Goal: Transaction & Acquisition: Subscribe to service/newsletter

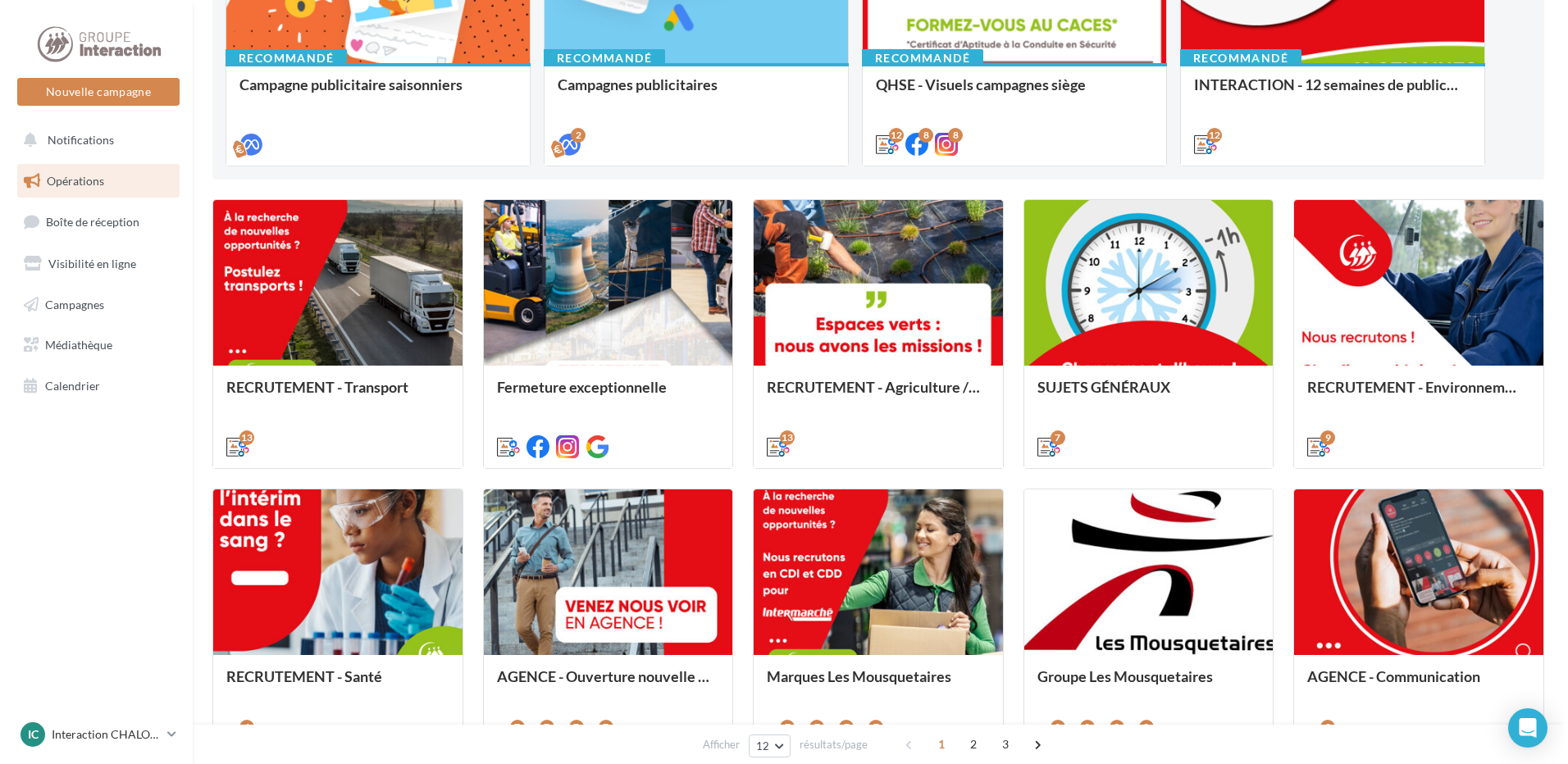
scroll to position [82, 0]
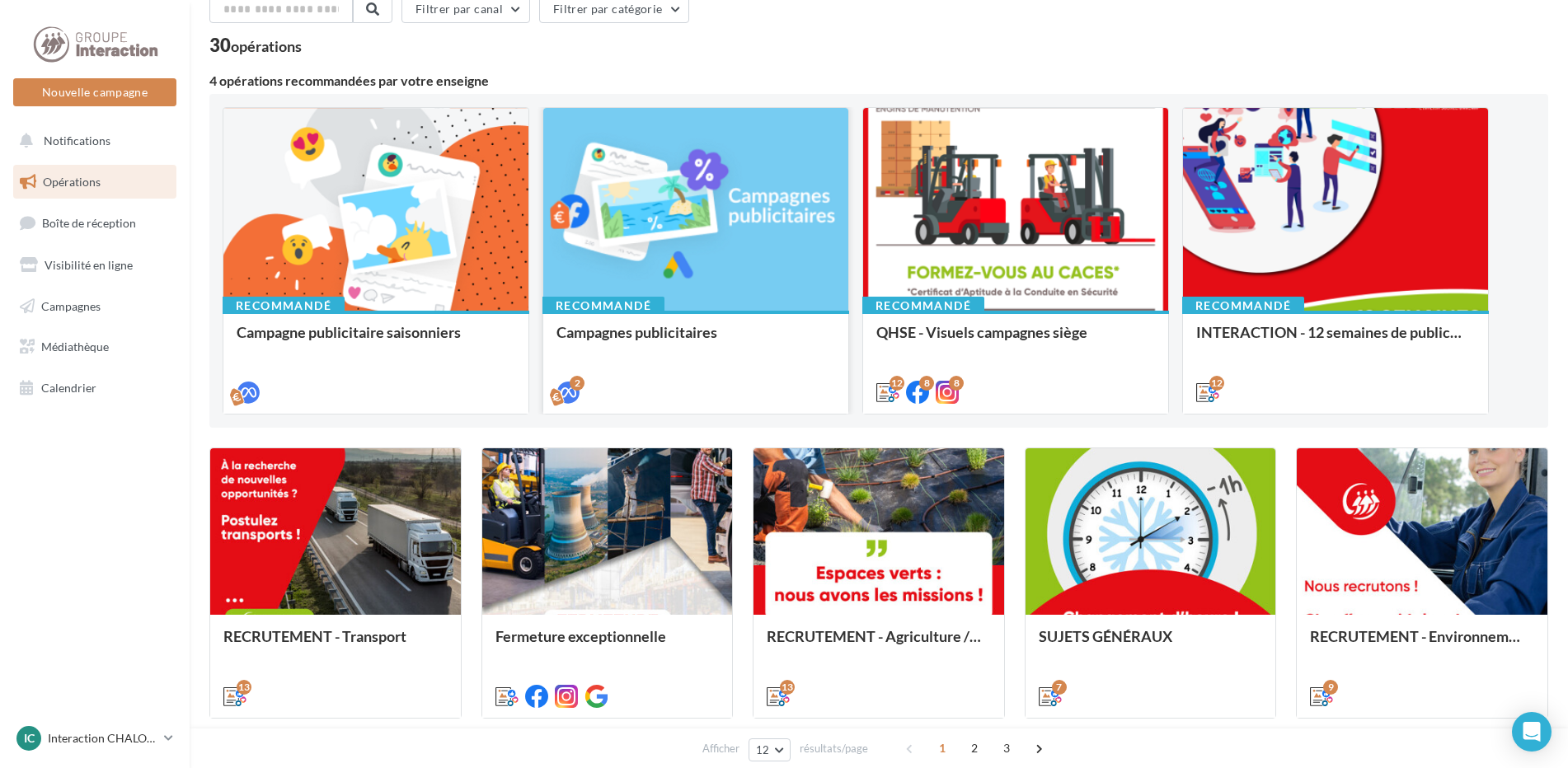
click at [613, 241] on div at bounding box center [695, 209] width 305 height 204
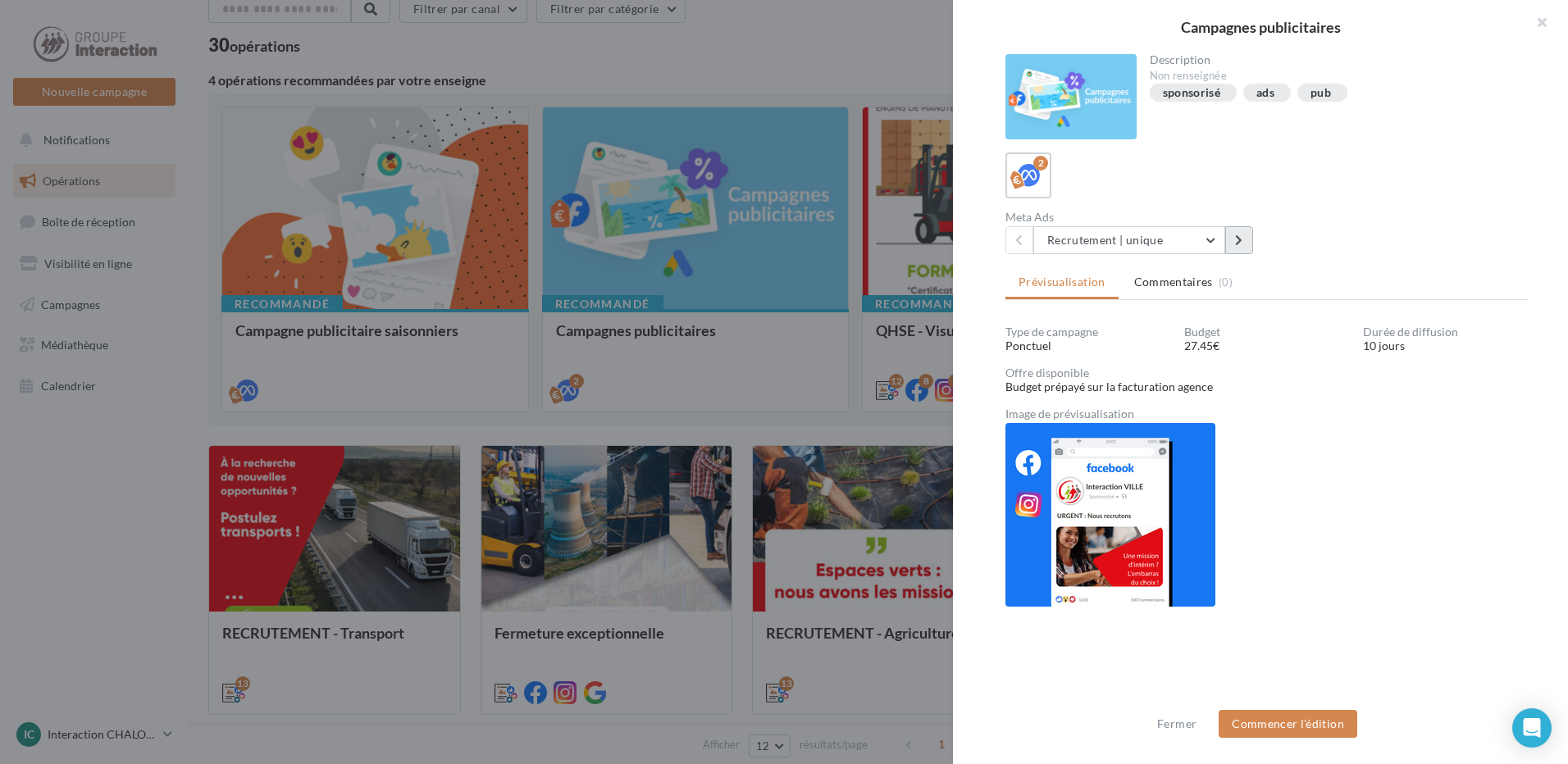
click at [1233, 240] on button at bounding box center [1239, 240] width 28 height 28
click at [1012, 242] on button at bounding box center [1019, 240] width 28 height 28
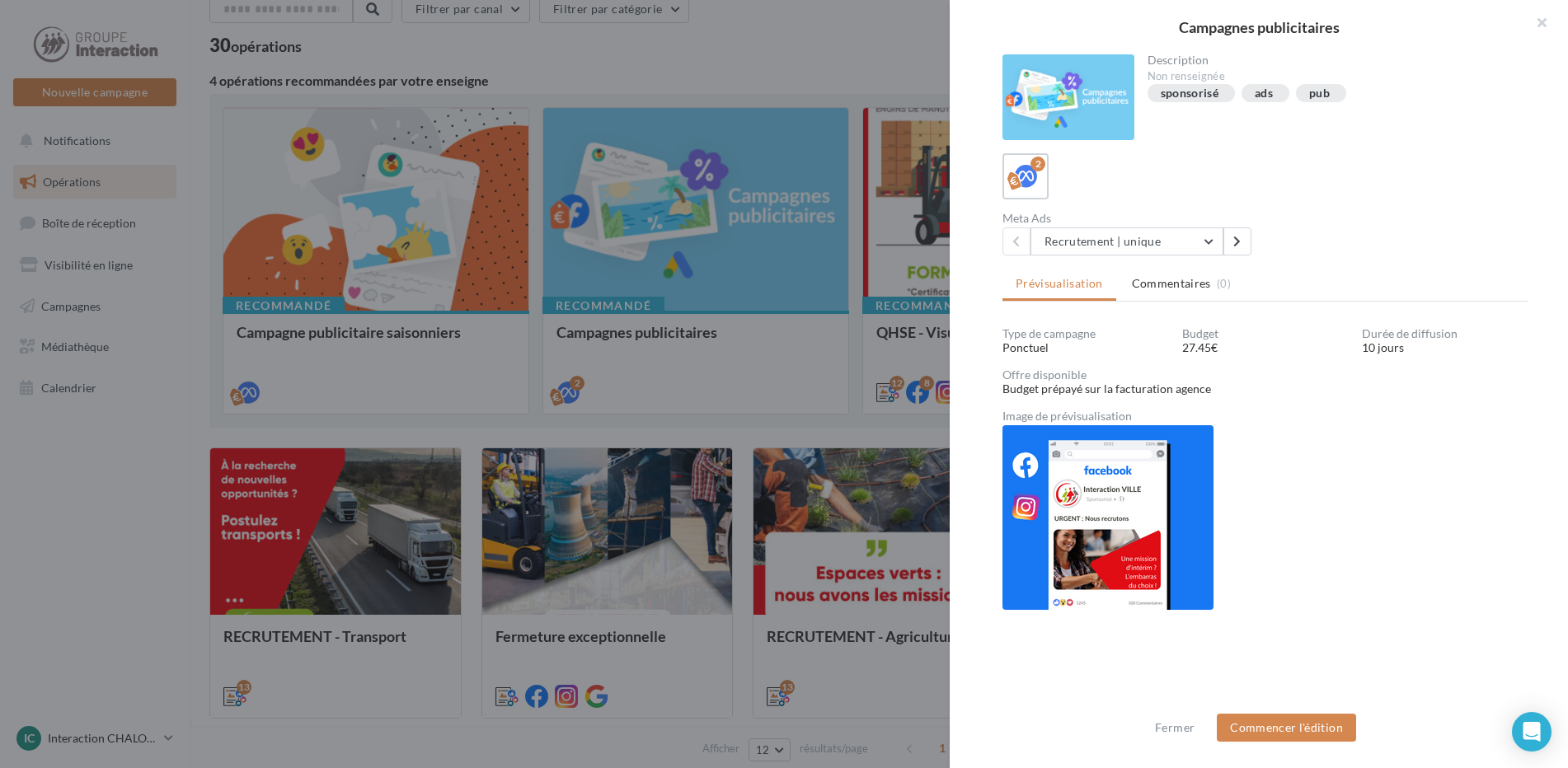
click at [849, 285] on div at bounding box center [784, 384] width 1568 height 768
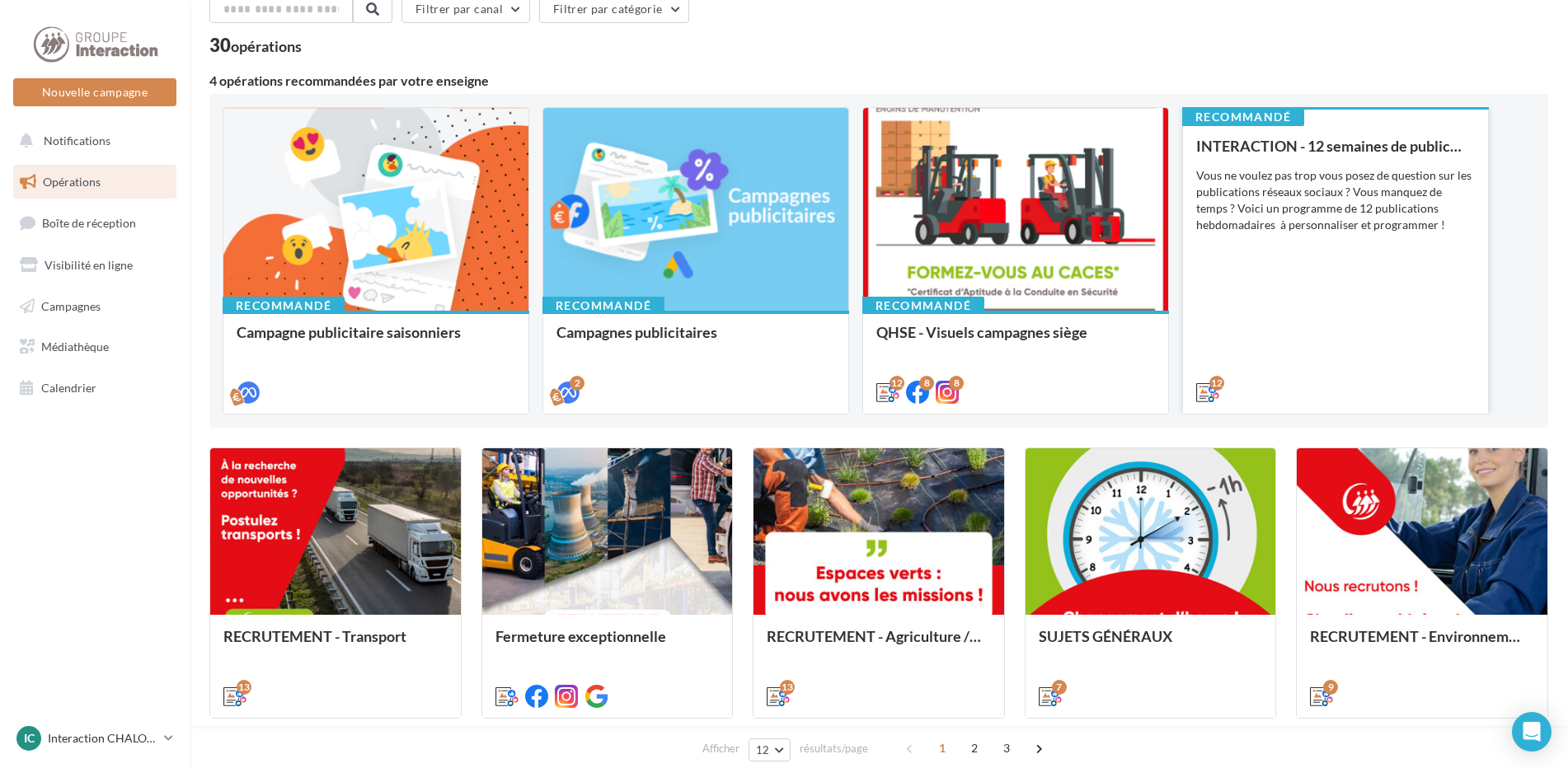
click at [1315, 234] on div "INTERACTION - 12 semaines de publication Vous ne voulez pas trop vous posez de …" at bounding box center [1335, 268] width 278 height 261
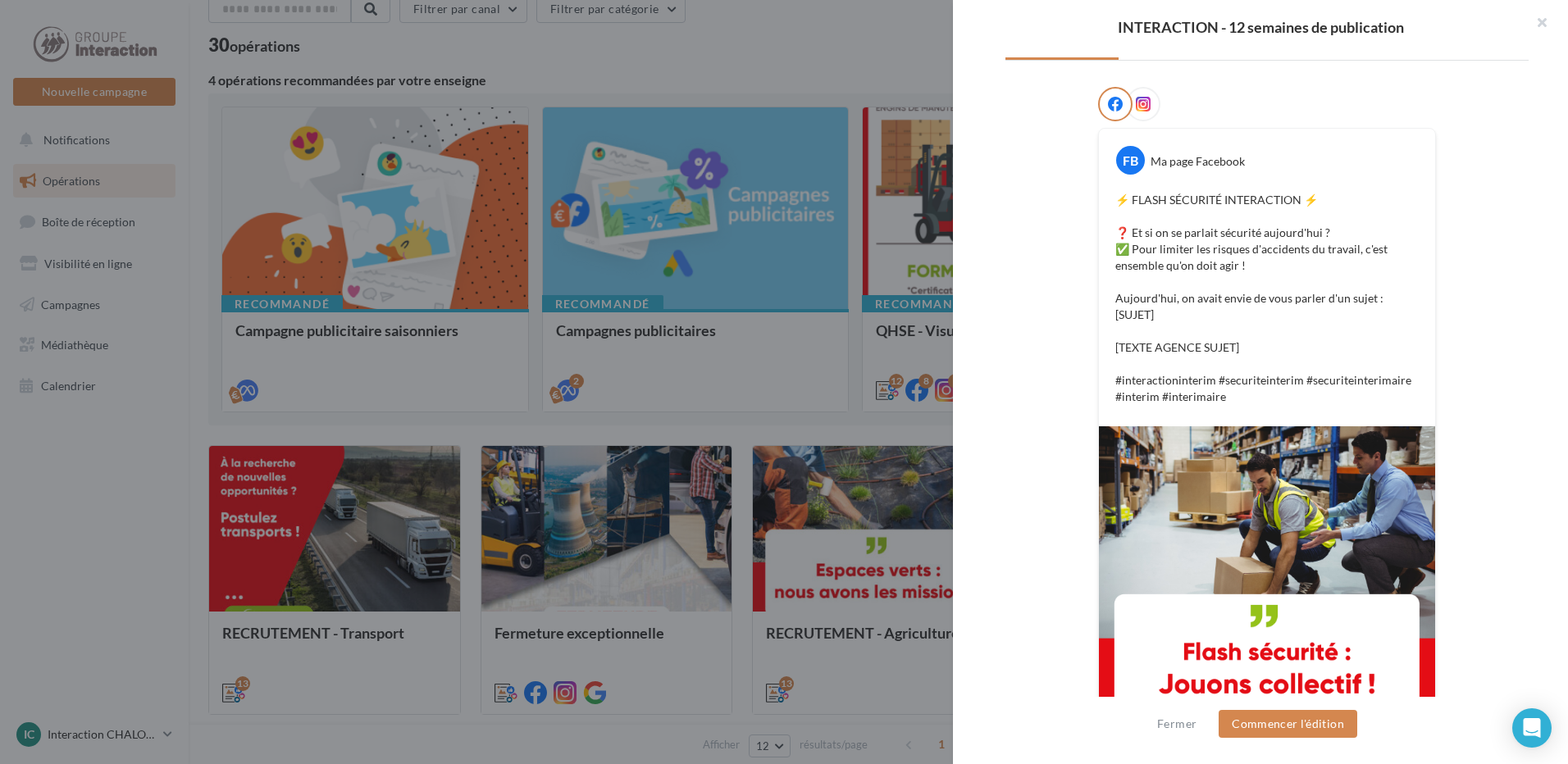
scroll to position [0, 0]
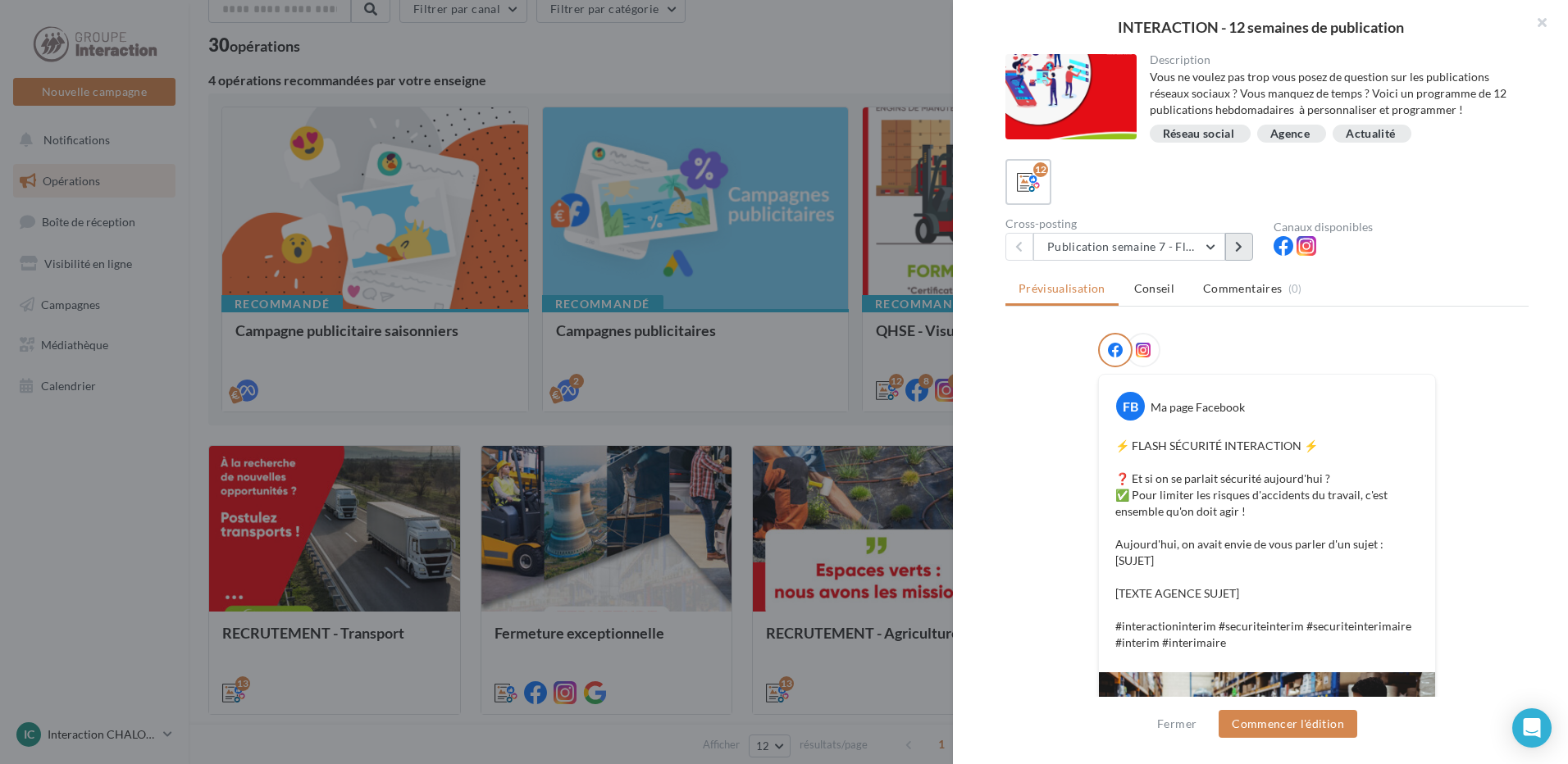
click at [1231, 239] on button at bounding box center [1239, 247] width 28 height 28
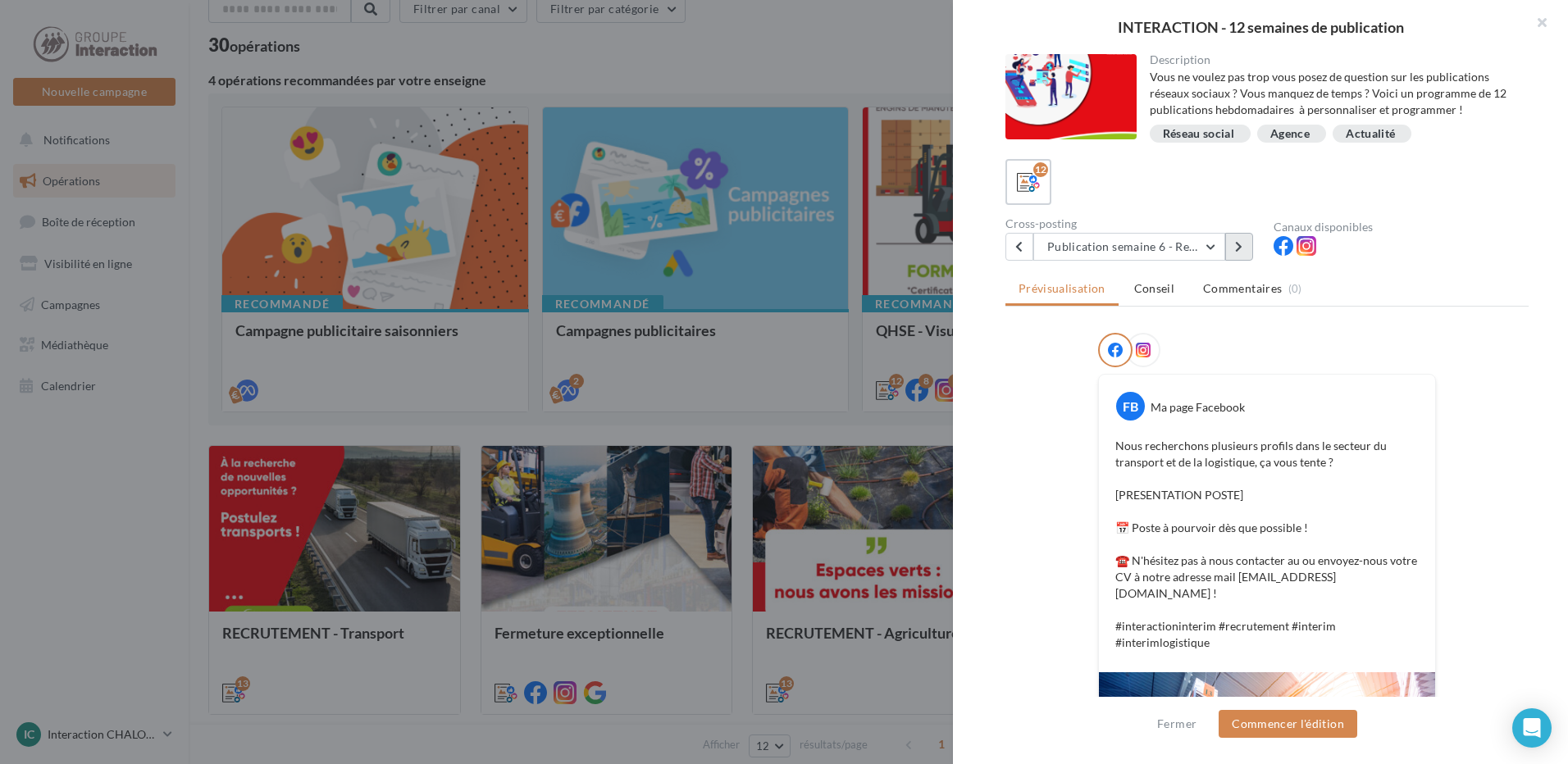
click at [1237, 257] on button at bounding box center [1239, 247] width 28 height 28
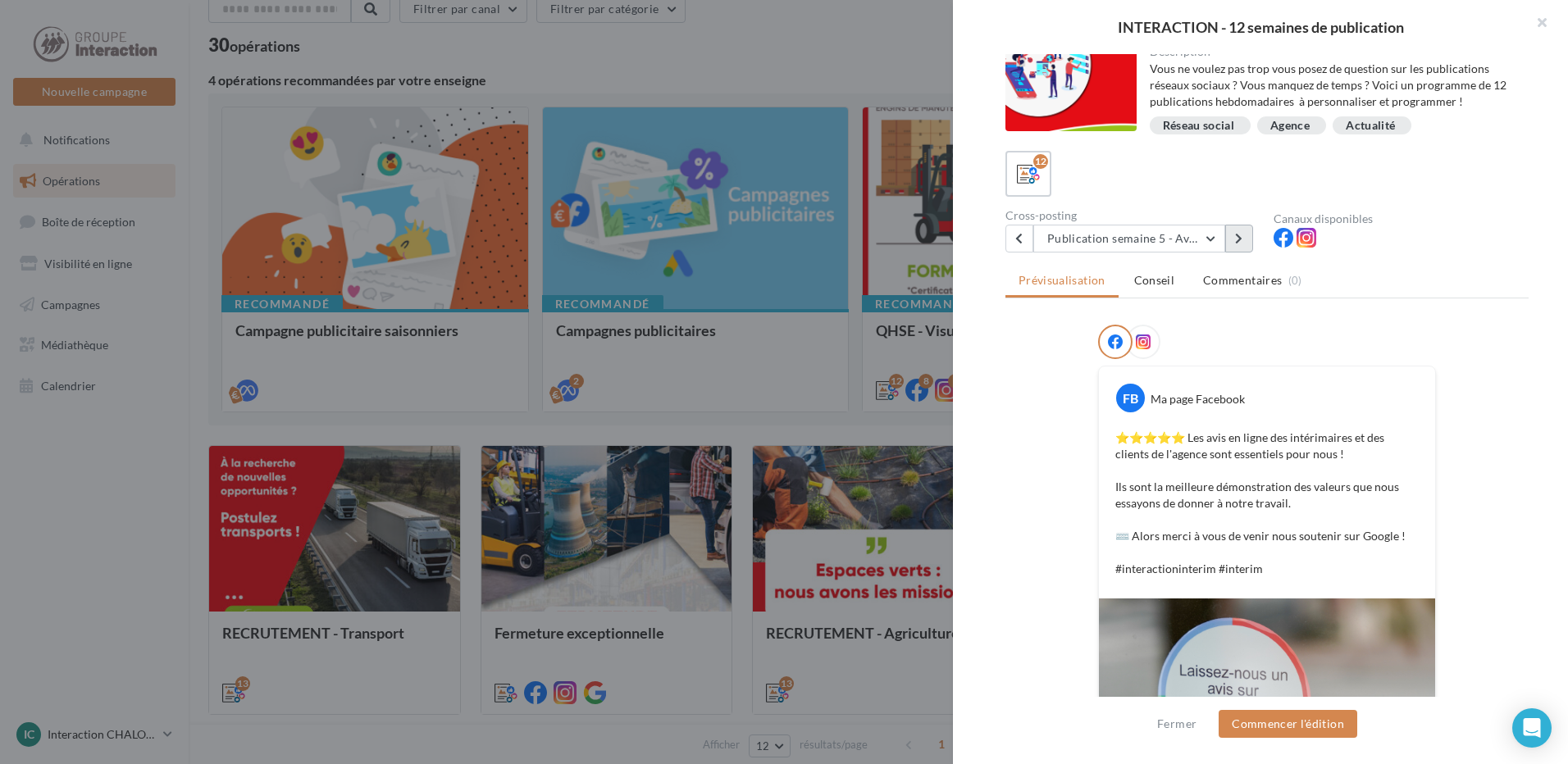
scroll to position [172, 0]
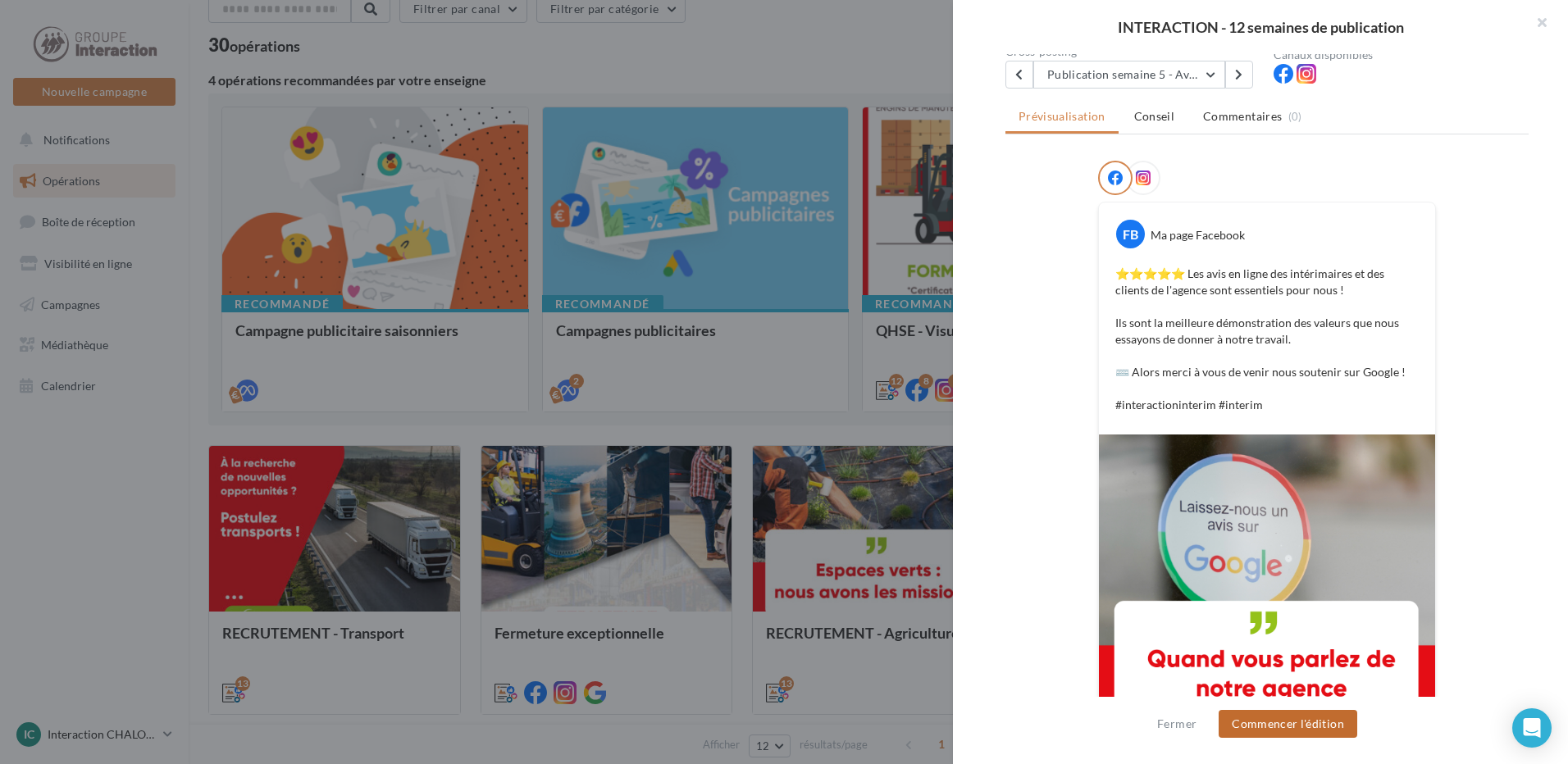
click at [1301, 727] on button "Commencer l'édition" at bounding box center [1288, 723] width 139 height 28
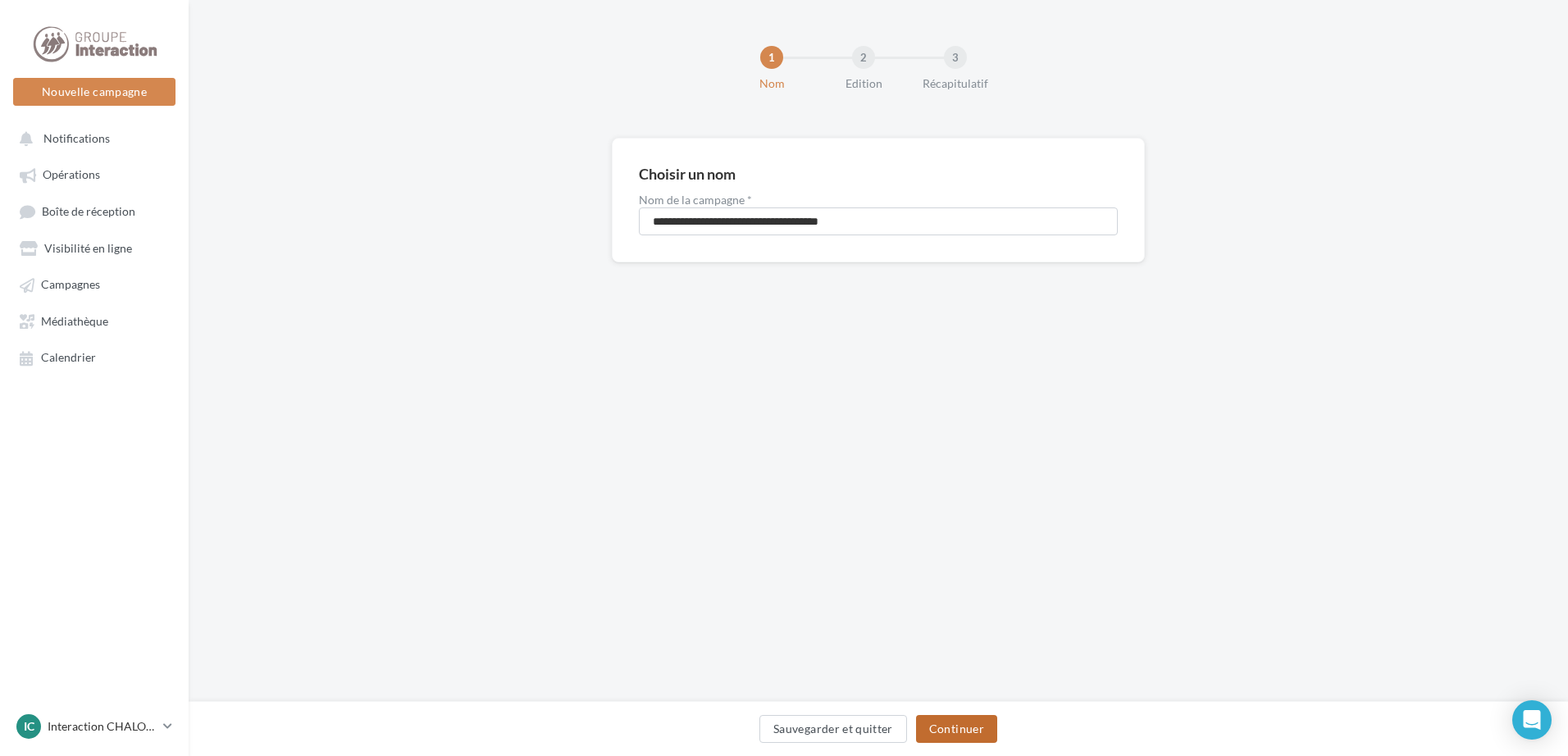
click at [983, 726] on button "Continuer" at bounding box center [956, 728] width 81 height 28
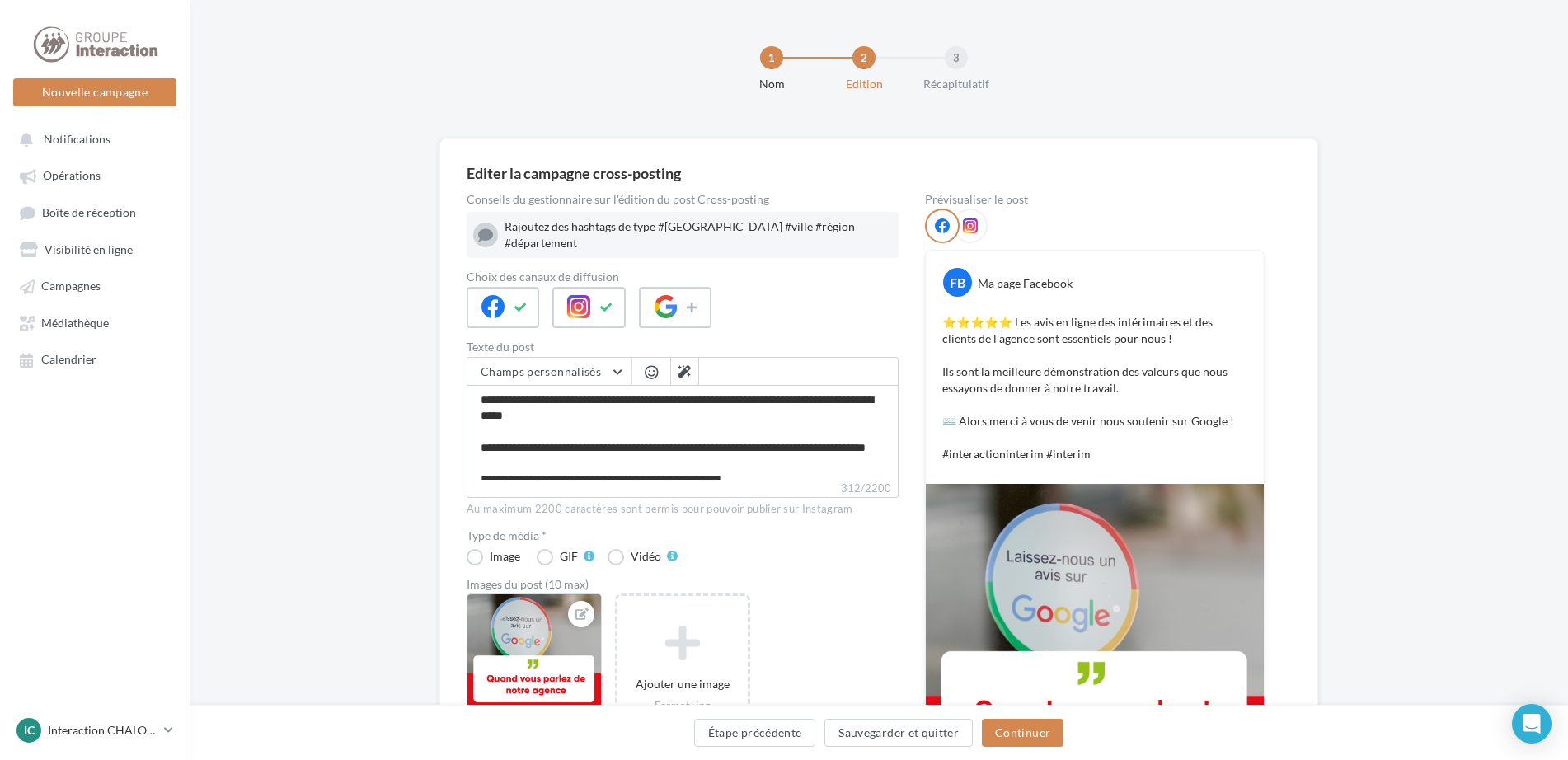
scroll to position [62, 0]
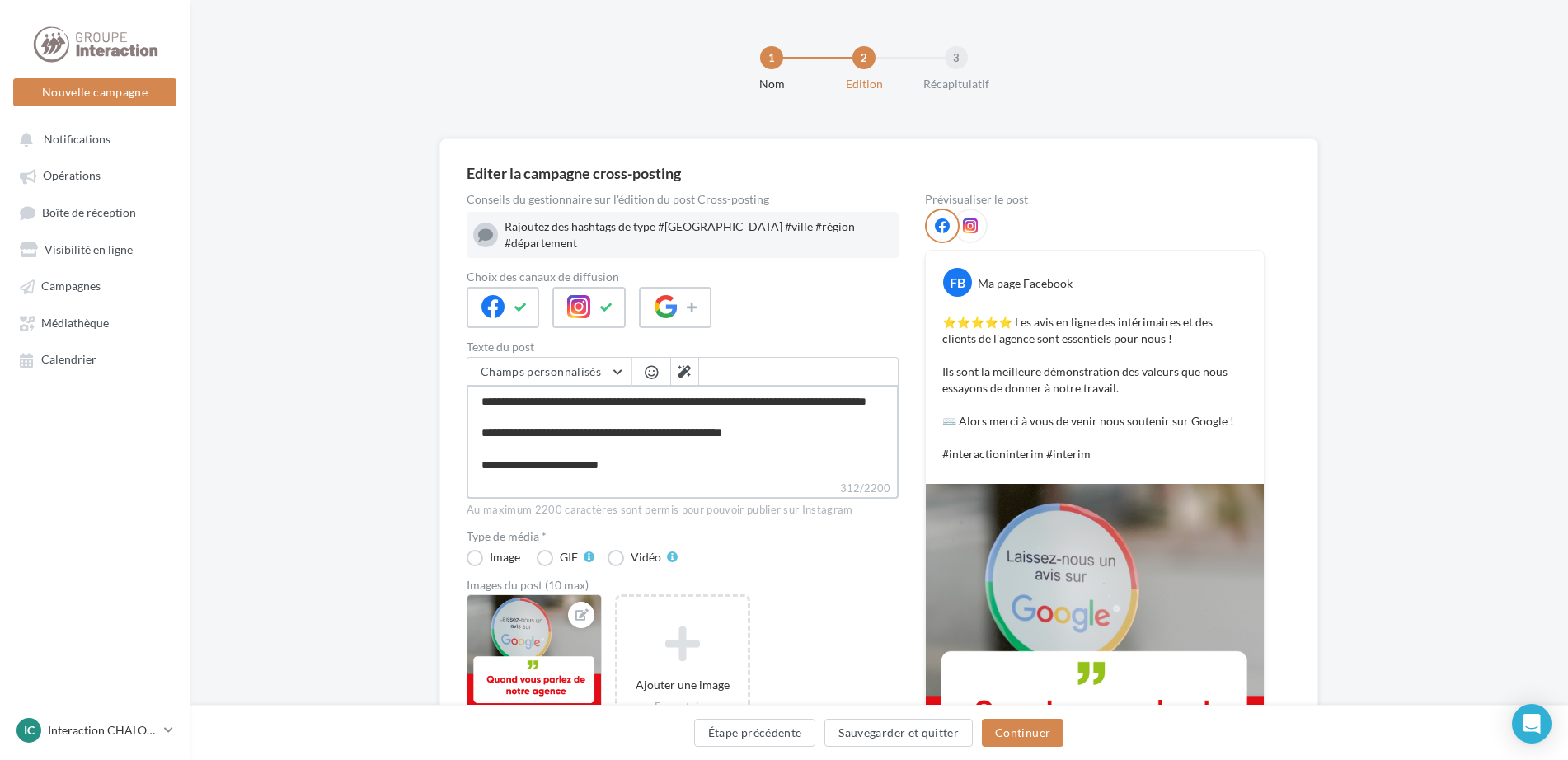
click at [628, 459] on textarea "**********" at bounding box center [683, 432] width 432 height 95
click at [680, 365] on icon at bounding box center [684, 372] width 13 height 13
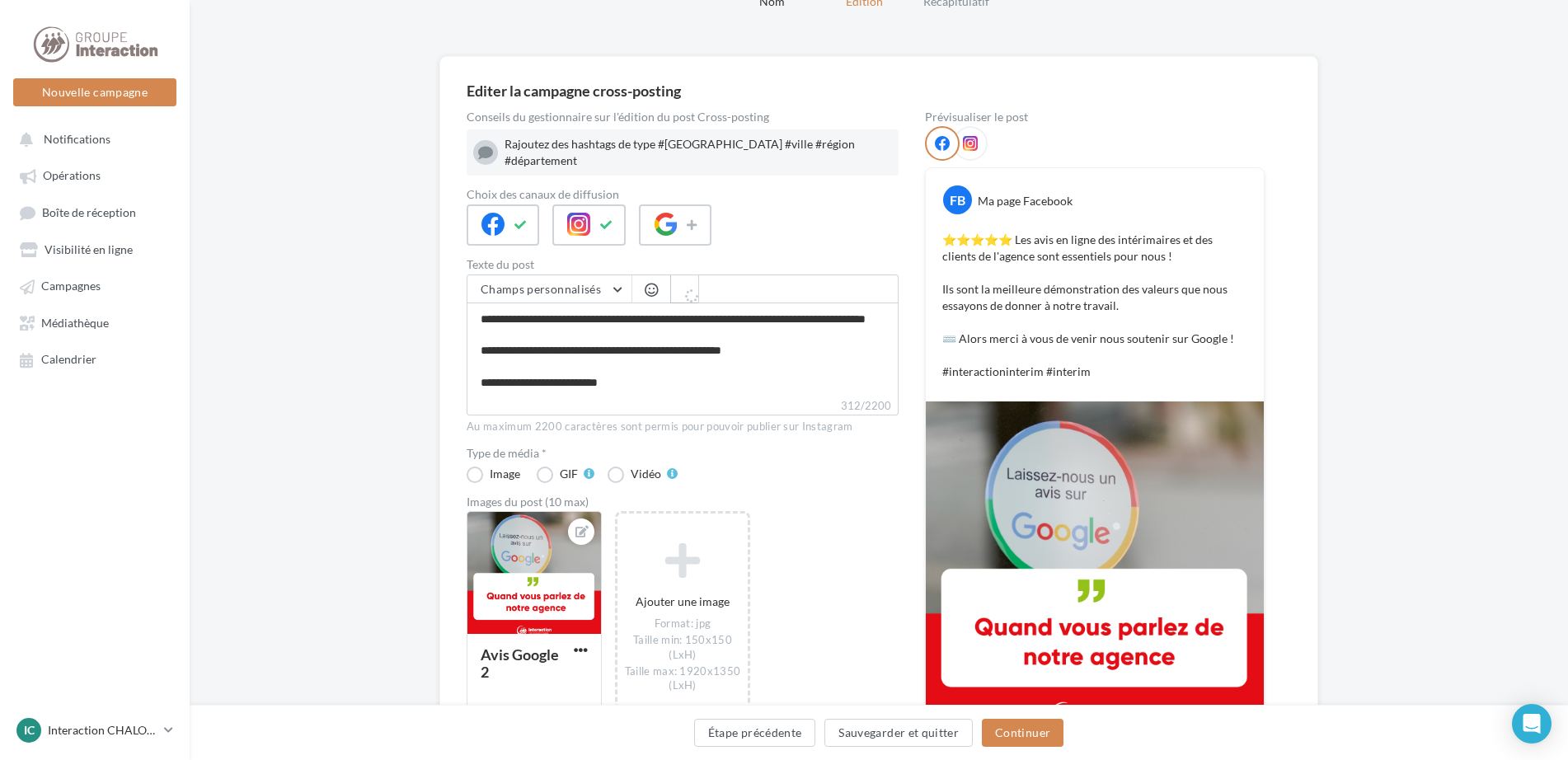
type textarea "**********"
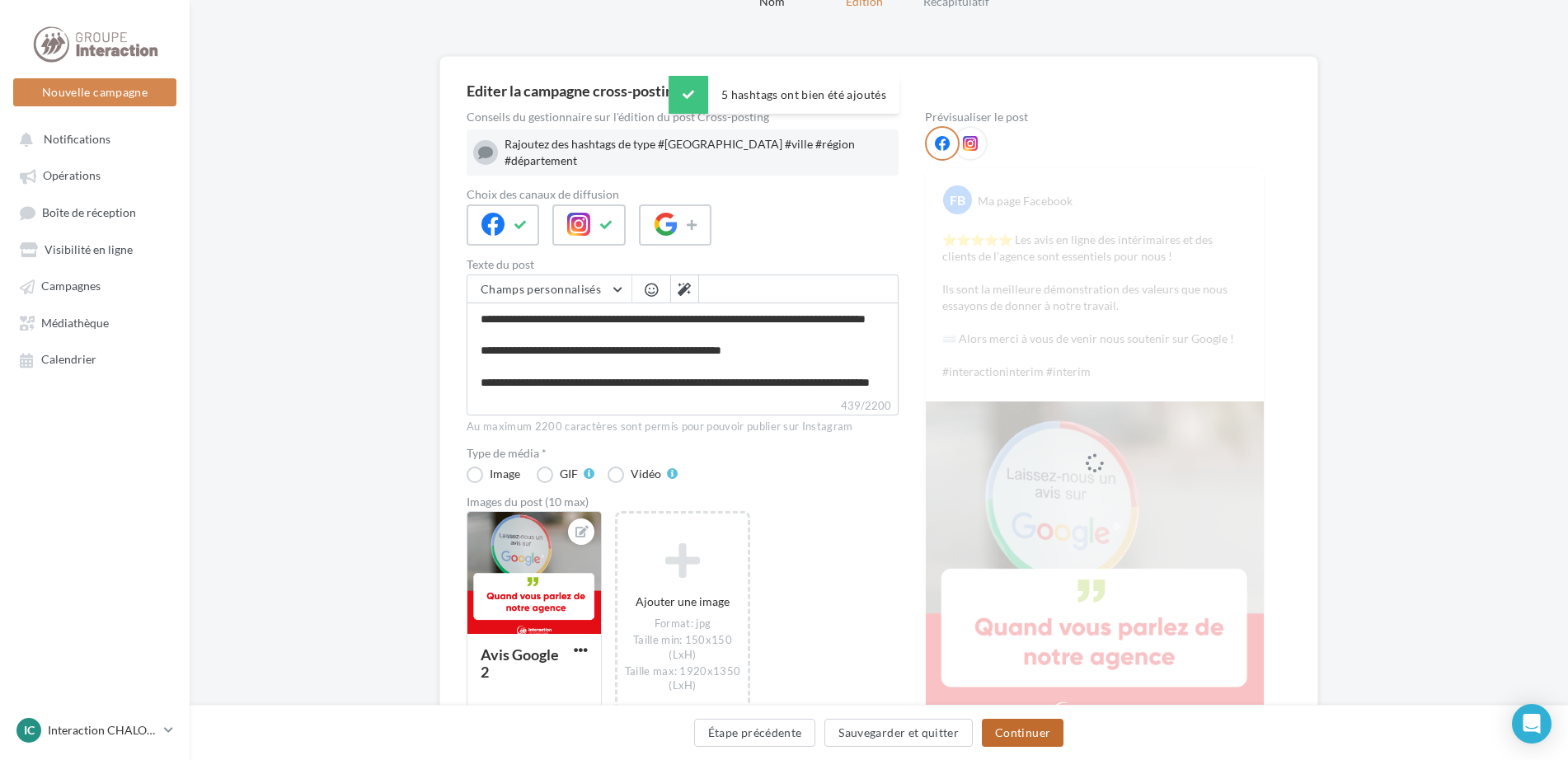
click at [1046, 731] on button "Continuer" at bounding box center [1022, 732] width 82 height 28
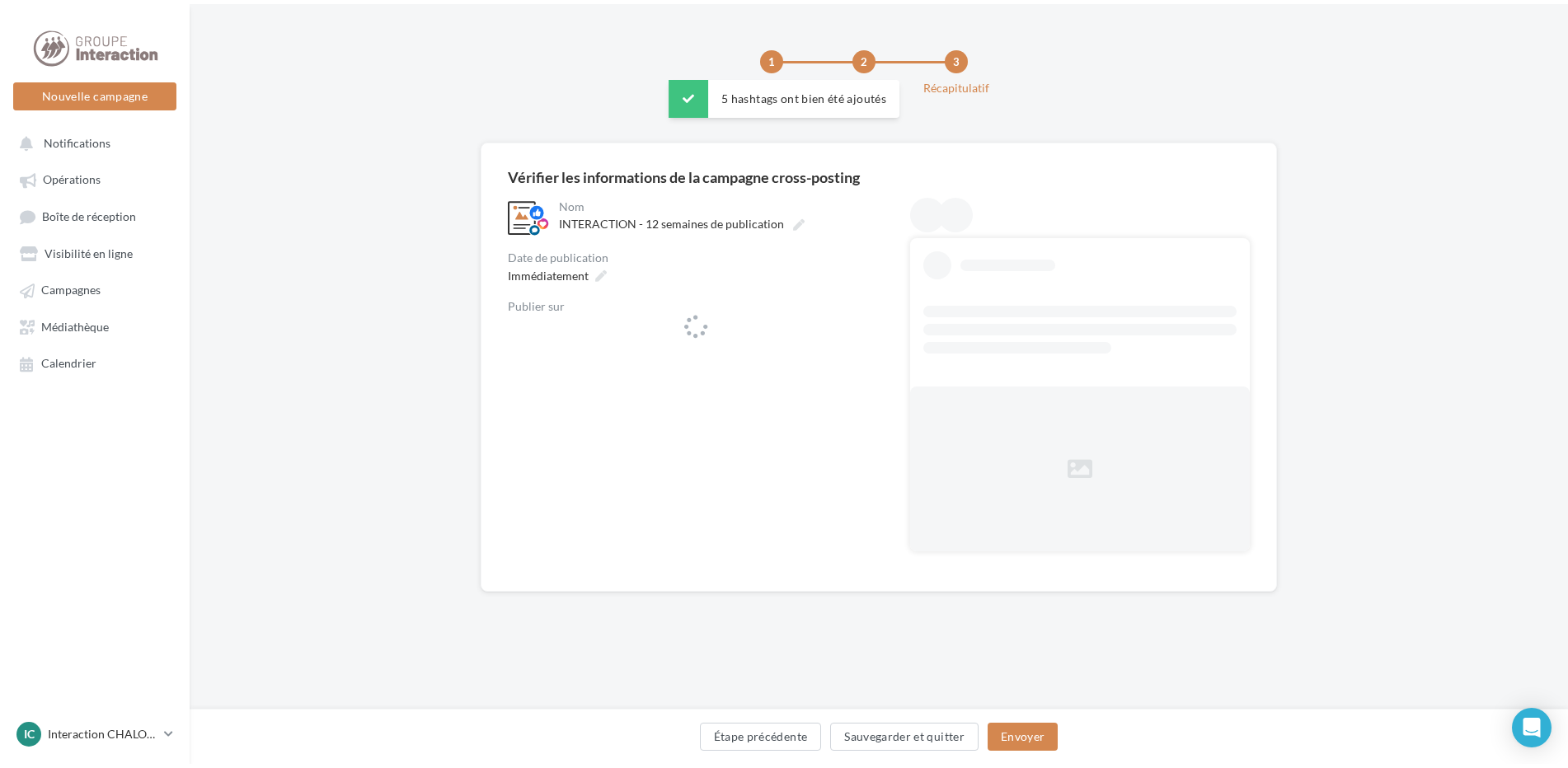
scroll to position [0, 0]
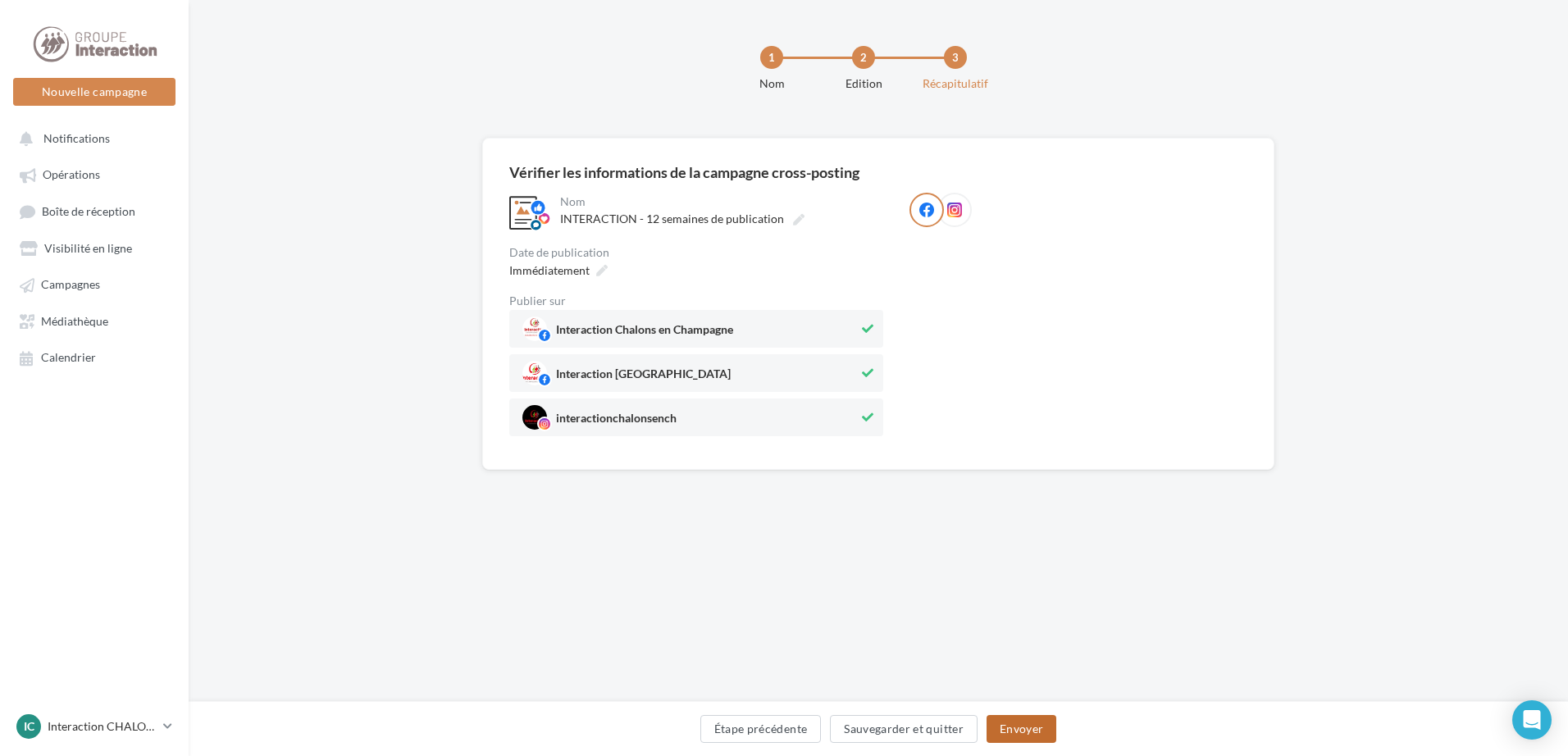
click at [1024, 733] on button "Envoyer" at bounding box center [1021, 728] width 69 height 28
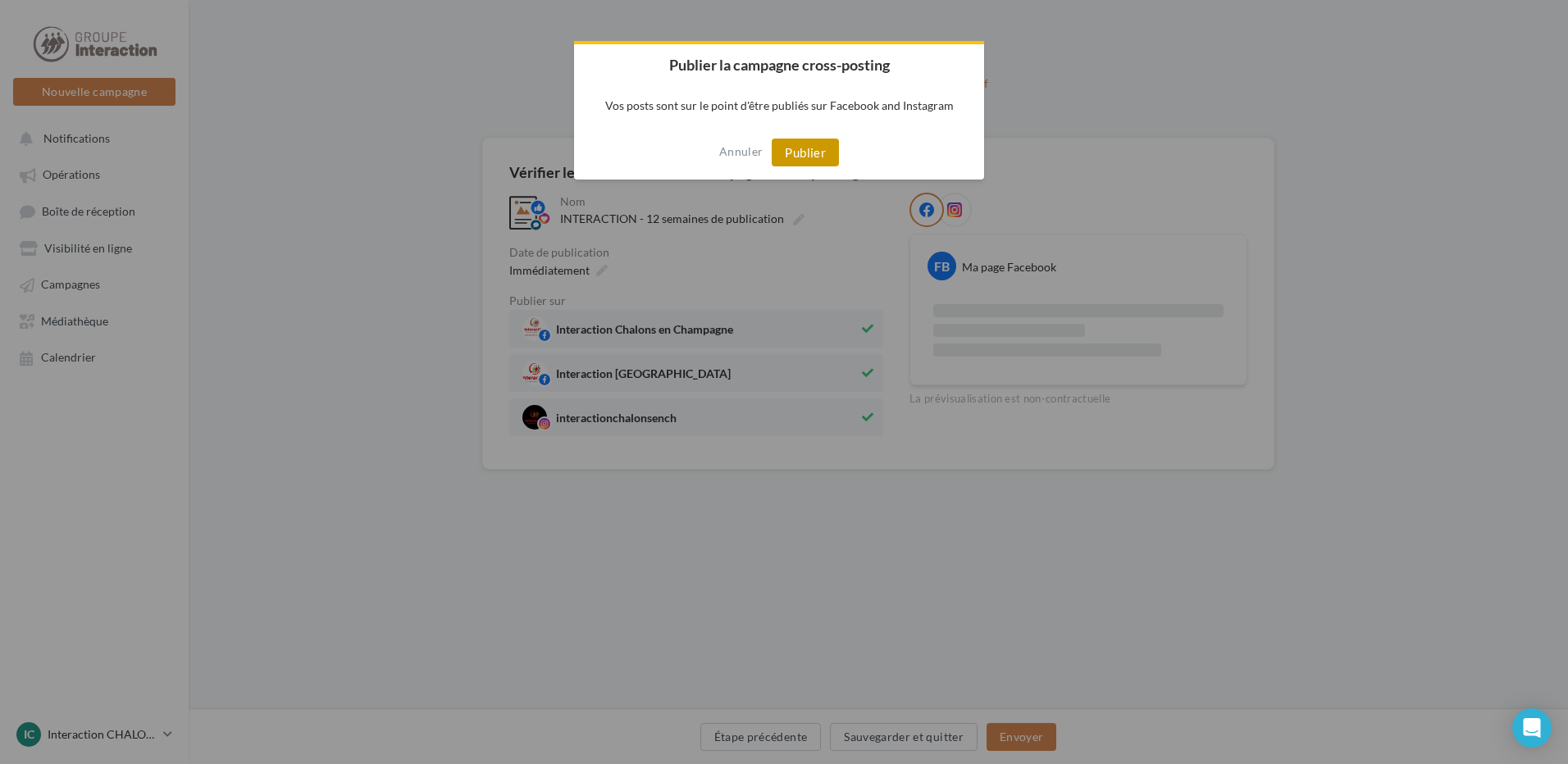
click at [795, 149] on button "Publier" at bounding box center [805, 152] width 67 height 28
